Goal: Find specific fact: Find specific fact

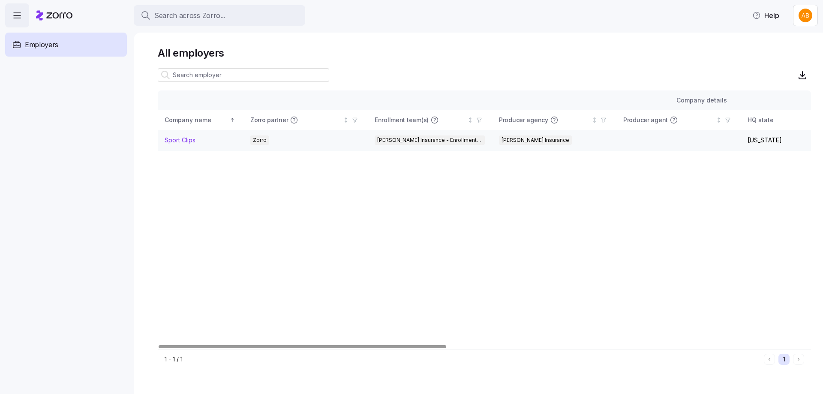
click at [183, 145] on td "Sport Clips" at bounding box center [201, 140] width 86 height 21
click at [190, 140] on link "Sport Clips" at bounding box center [180, 140] width 31 height 9
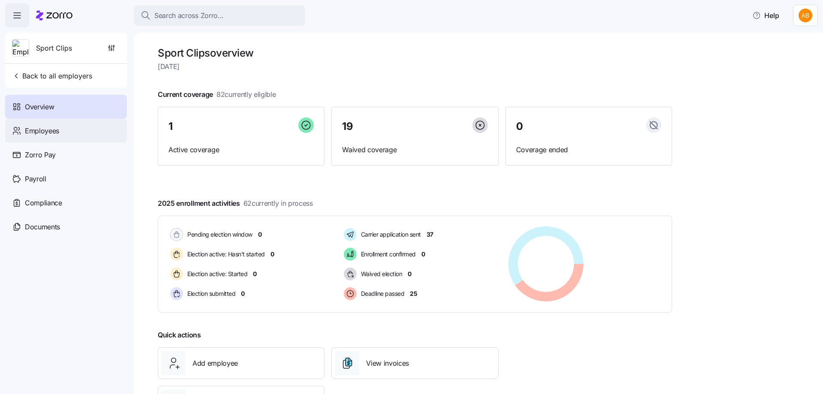
click at [66, 133] on div "Employees" at bounding box center [66, 131] width 122 height 24
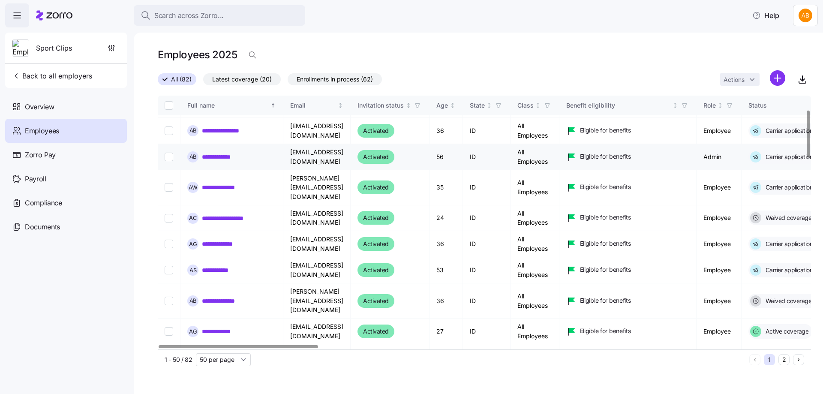
scroll to position [129, 0]
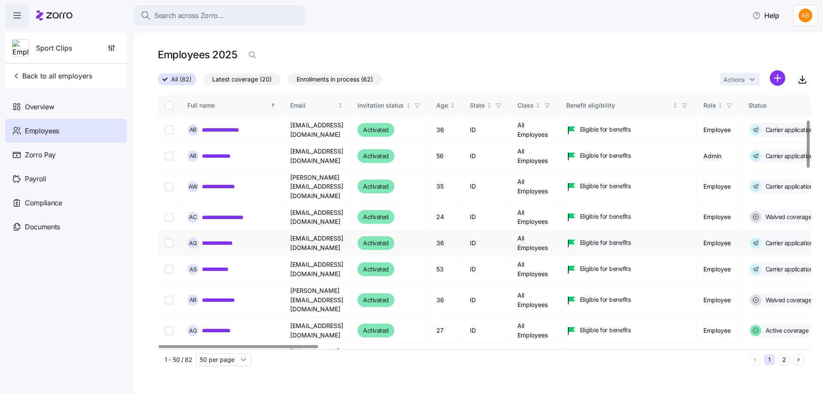
click at [225, 239] on link "**********" at bounding box center [222, 243] width 41 height 9
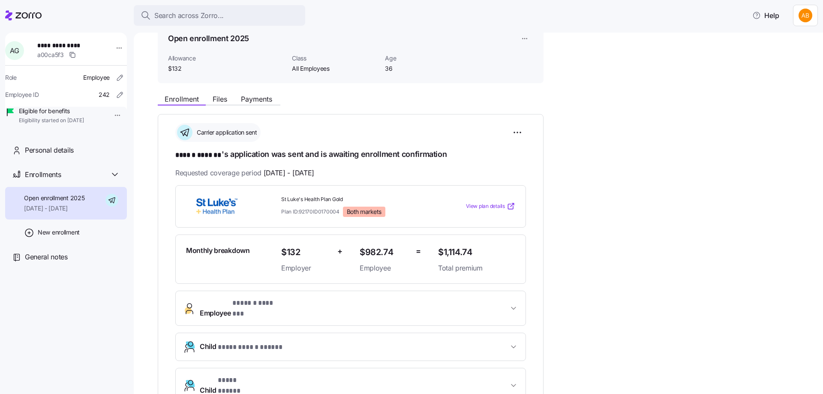
scroll to position [129, 0]
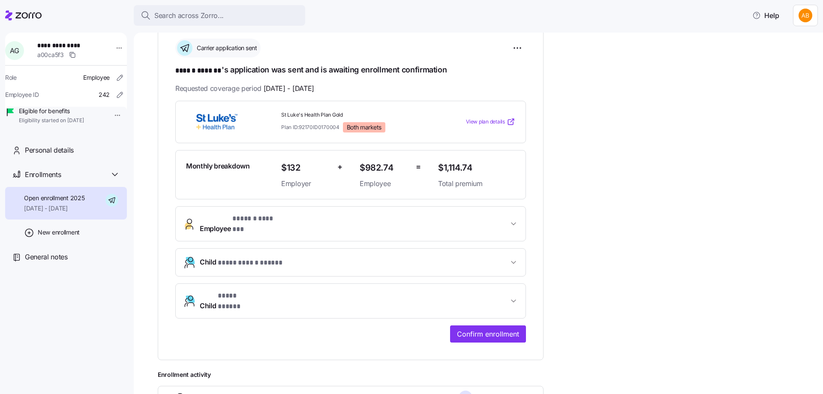
drag, startPoint x: 275, startPoint y: 229, endPoint x: 276, endPoint y: 233, distance: 4.5
click at [275, 228] on button "Employee * ****** ******* *" at bounding box center [351, 224] width 350 height 34
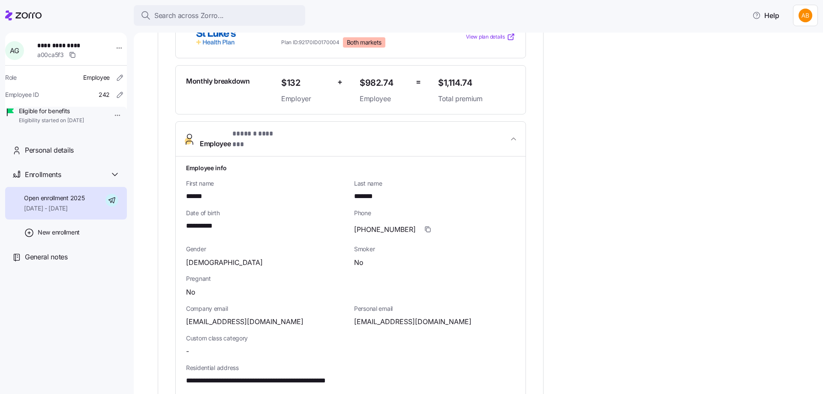
scroll to position [214, 0]
drag, startPoint x: 276, startPoint y: 315, endPoint x: 187, endPoint y: 318, distance: 88.8
click at [187, 318] on div "[EMAIL_ADDRESS][DOMAIN_NAME]" at bounding box center [266, 320] width 161 height 11
copy span "[EMAIL_ADDRESS][DOMAIN_NAME]"
